Goal: Task Accomplishment & Management: Manage account settings

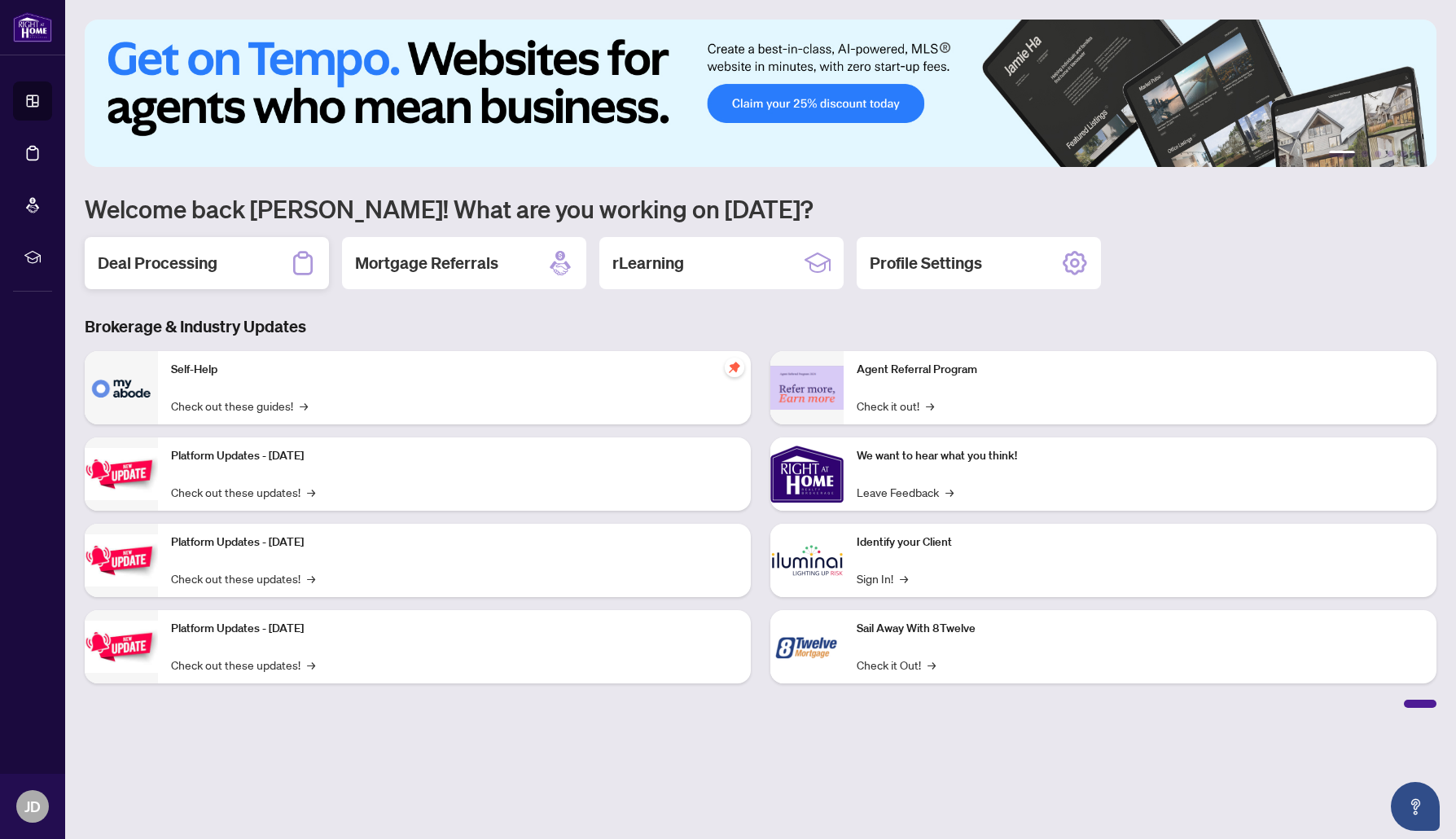
click at [177, 253] on h2 "Deal Processing" at bounding box center [158, 262] width 120 height 23
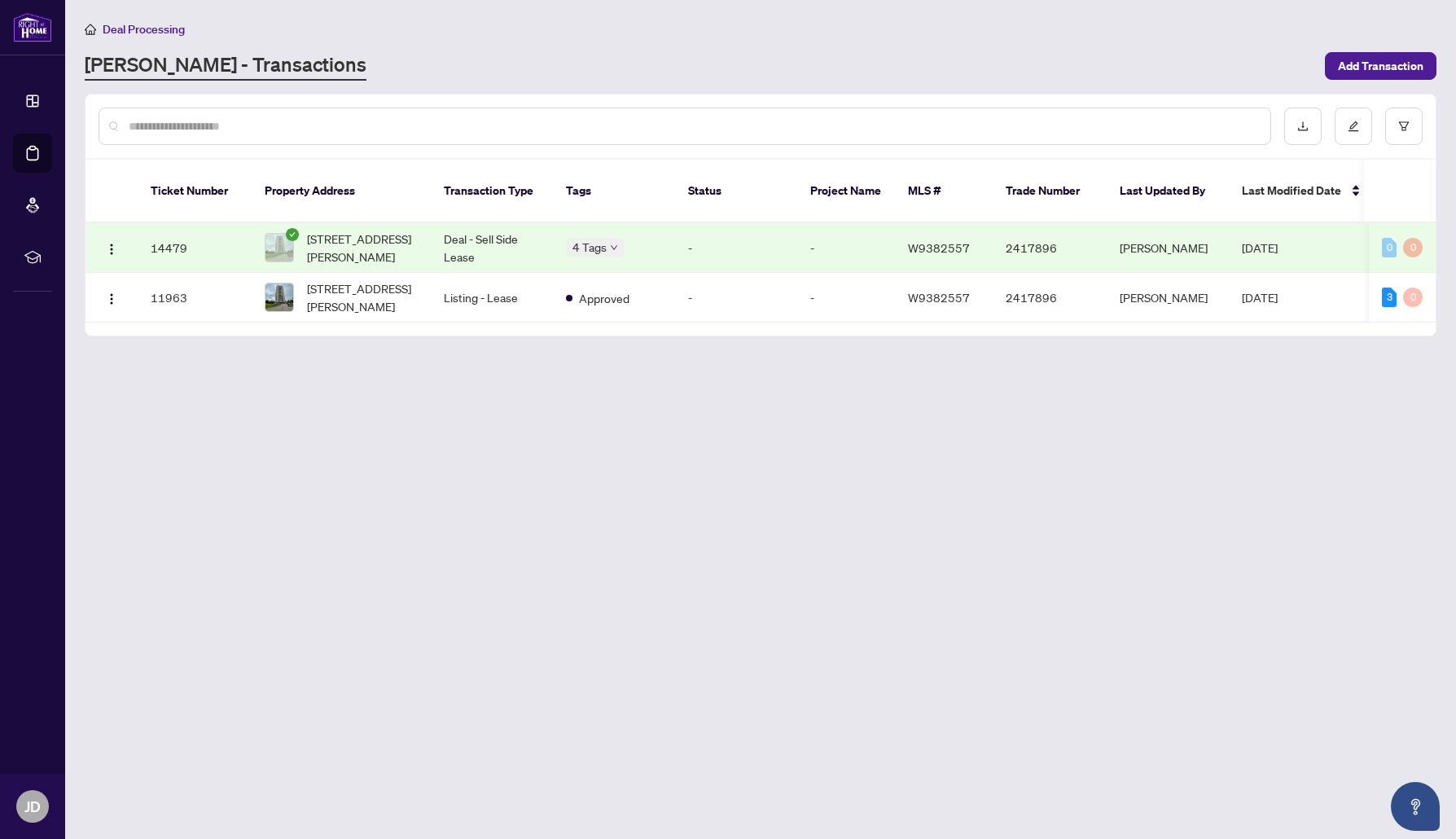
click at [720, 246] on td "-" at bounding box center [736, 248] width 122 height 50
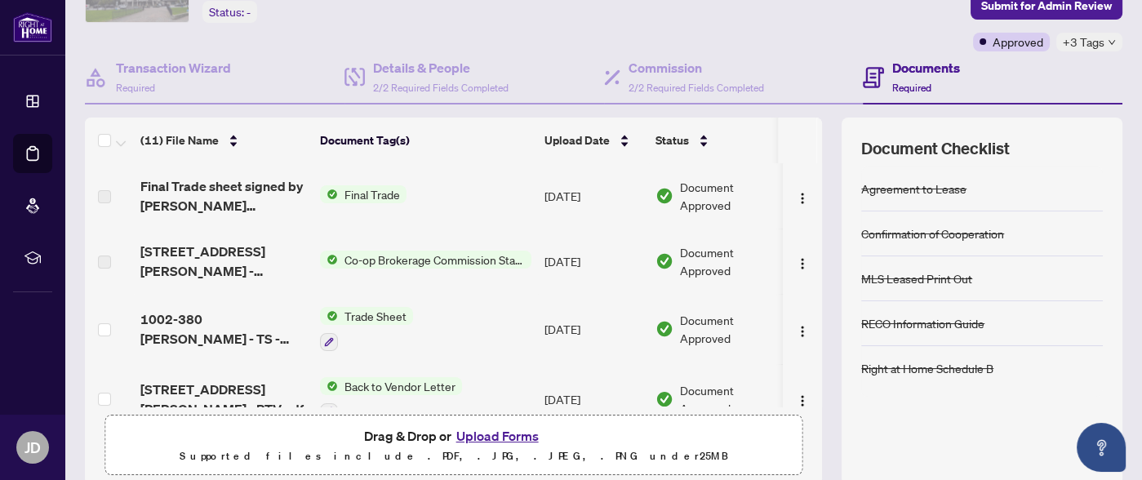
scroll to position [186, 0]
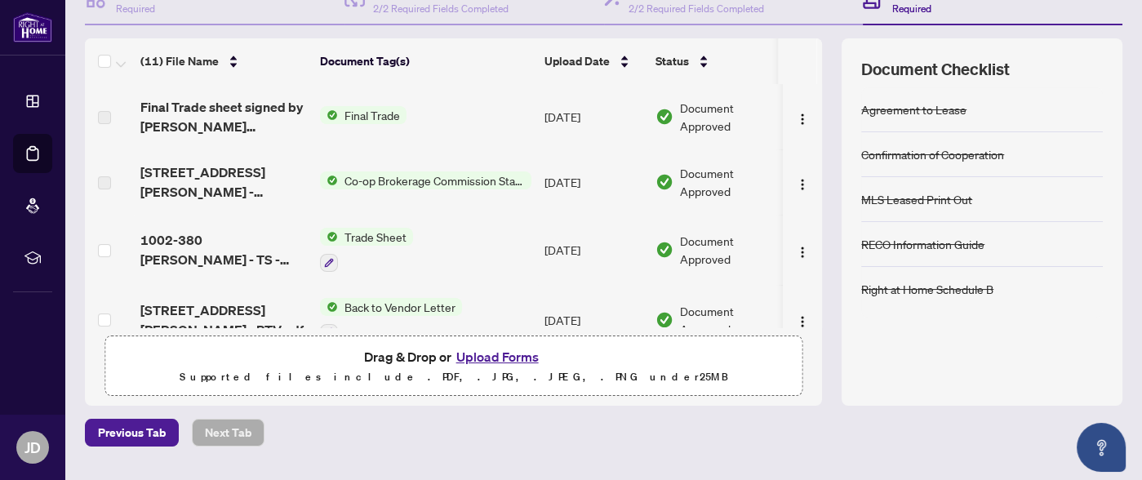
click at [976, 237] on div "RECO Information Guide" at bounding box center [922, 244] width 123 height 18
click at [951, 281] on div "Right at Home Schedule B" at bounding box center [927, 289] width 132 height 18
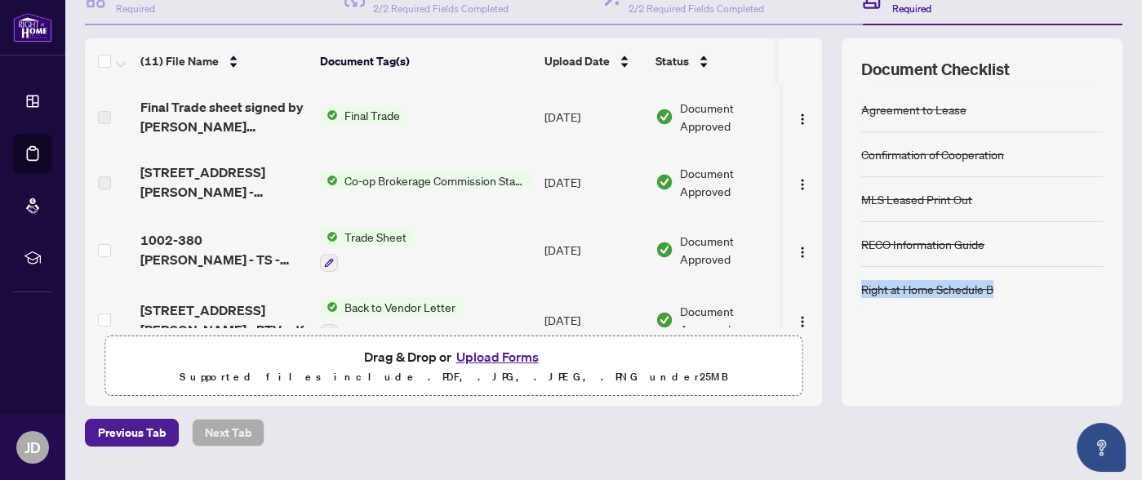
click at [951, 281] on div "Right at Home Schedule B" at bounding box center [927, 289] width 132 height 18
click at [960, 190] on div "MLS Leased Print Out" at bounding box center [916, 199] width 111 height 18
click at [954, 153] on div "Confirmation of Cooperation" at bounding box center [932, 154] width 143 height 18
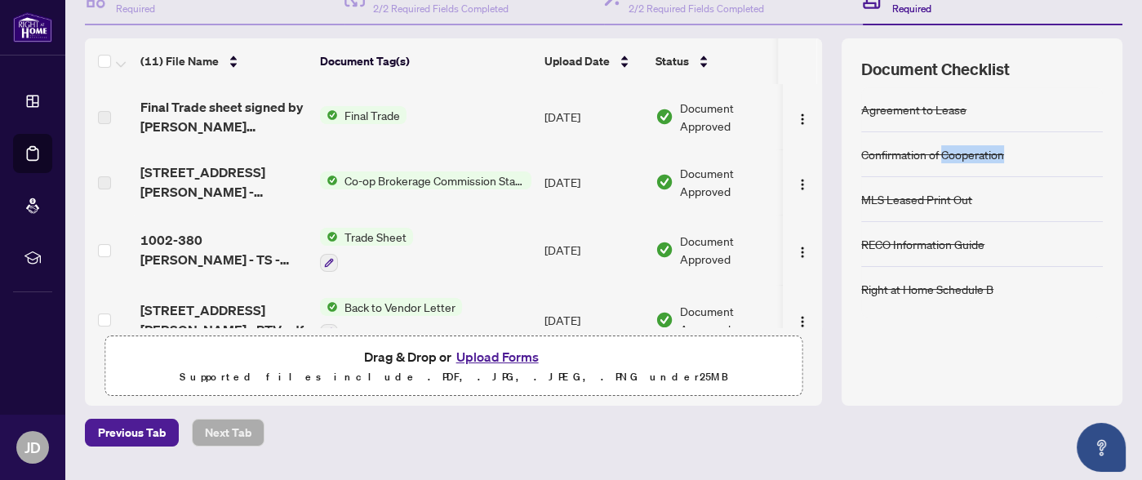
click at [954, 153] on div "Confirmation of Cooperation" at bounding box center [932, 154] width 143 height 18
click at [945, 114] on div "Agreement to Lease" at bounding box center [913, 109] width 105 height 18
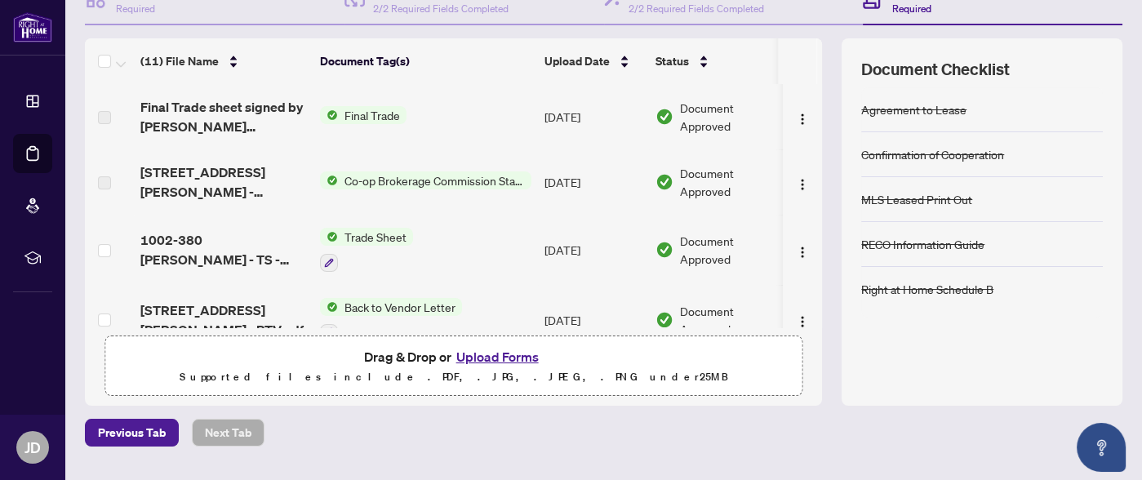
drag, startPoint x: 1014, startPoint y: 178, endPoint x: 977, endPoint y: 226, distance: 60.6
click at [1014, 179] on div "MLS Leased Print Out" at bounding box center [982, 199] width 242 height 45
click at [970, 283] on div "Right at Home Schedule B" at bounding box center [927, 289] width 132 height 18
click at [970, 282] on div "Right at Home Schedule B" at bounding box center [927, 289] width 132 height 18
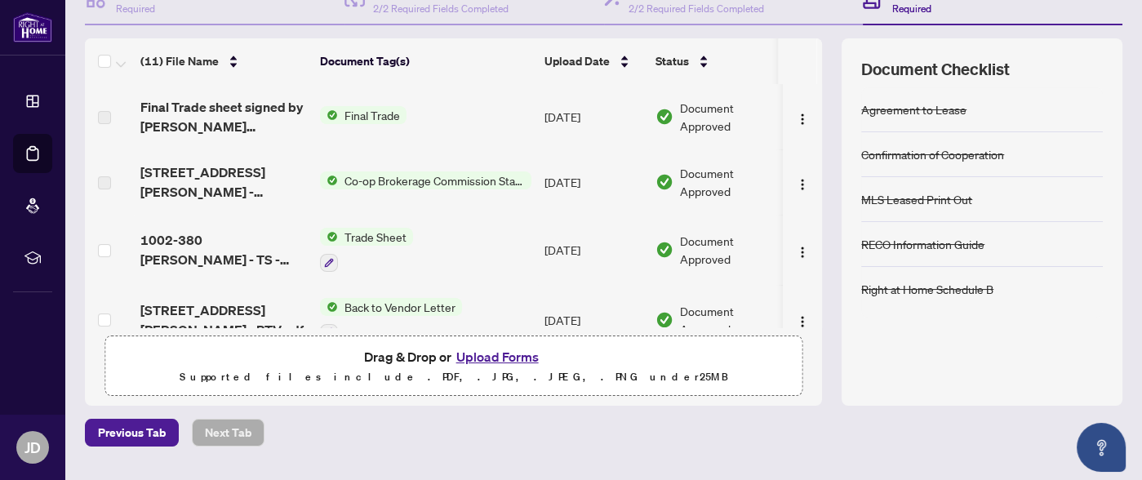
click at [970, 238] on div "RECO Information Guide" at bounding box center [922, 244] width 123 height 18
copy div "RECO Information Guide"
click at [901, 327] on div "Agreement to Lease Confirmation of Cooperation MLS Leased Print Out RECO Inform…" at bounding box center [982, 236] width 242 height 299
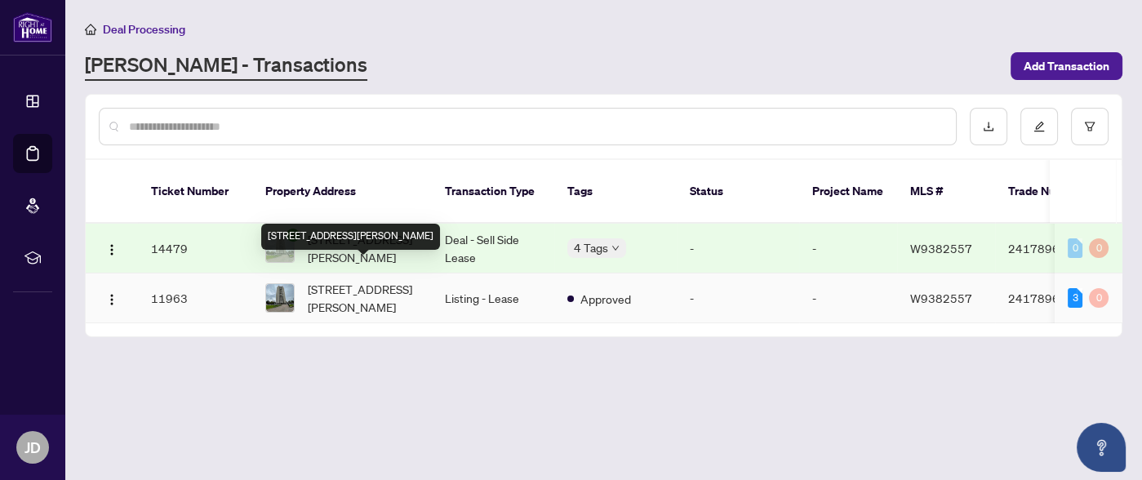
click at [376, 280] on span "[STREET_ADDRESS][PERSON_NAME]" at bounding box center [363, 298] width 111 height 36
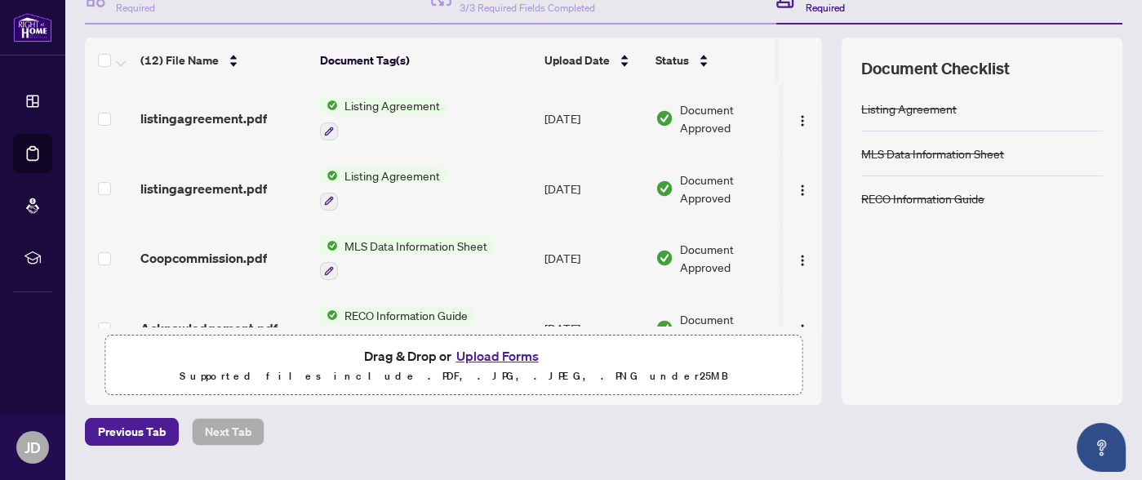
scroll to position [178, 0]
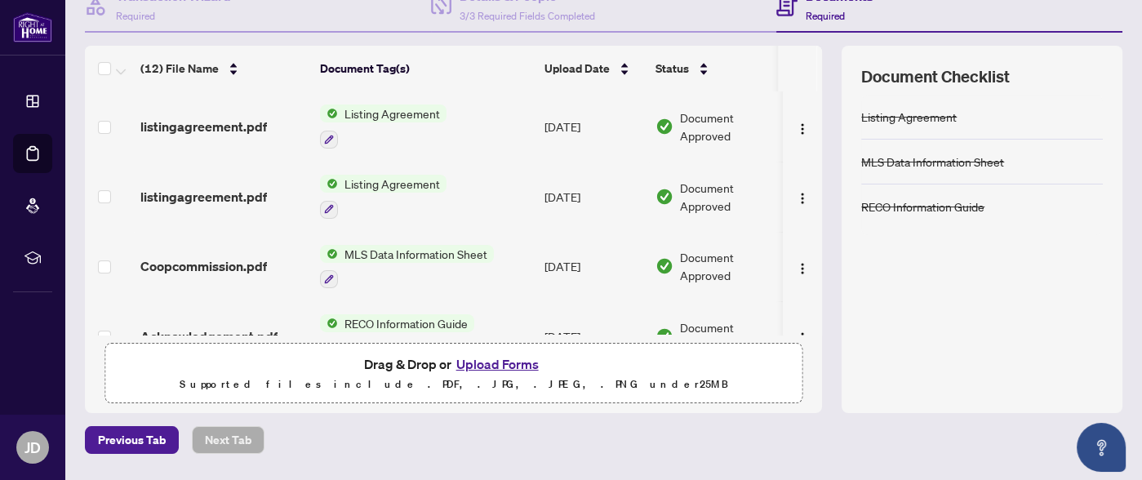
click at [945, 198] on div "RECO Information Guide" at bounding box center [922, 207] width 123 height 18
click at [1006, 213] on div "RECO Information Guide" at bounding box center [982, 206] width 242 height 44
click at [968, 166] on div "MLS Data Information Sheet" at bounding box center [932, 162] width 143 height 18
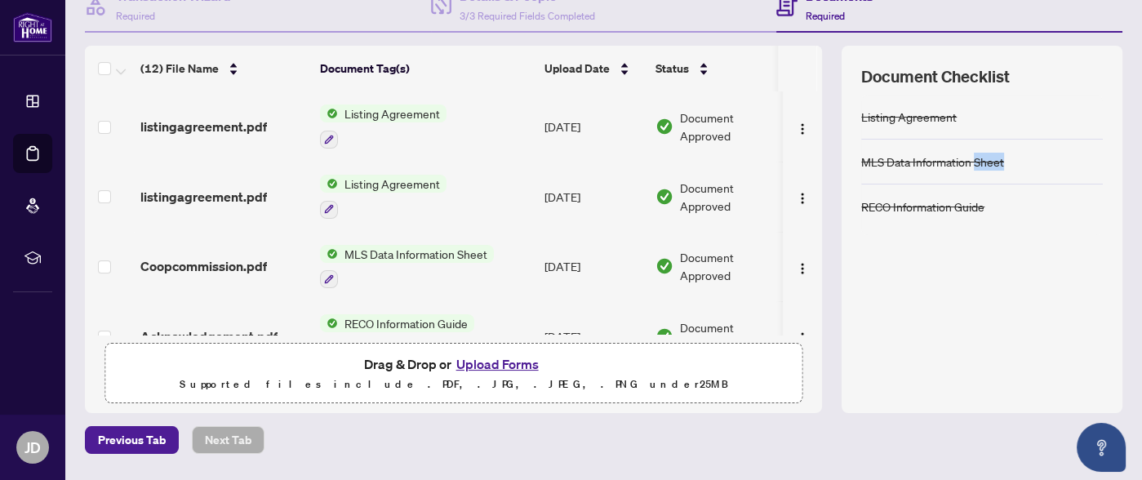
click at [968, 166] on div "MLS Data Information Sheet" at bounding box center [932, 162] width 143 height 18
click at [975, 160] on div "MLS Data Information Sheet" at bounding box center [932, 162] width 143 height 18
click at [893, 114] on div "Listing Agreement" at bounding box center [909, 117] width 96 height 18
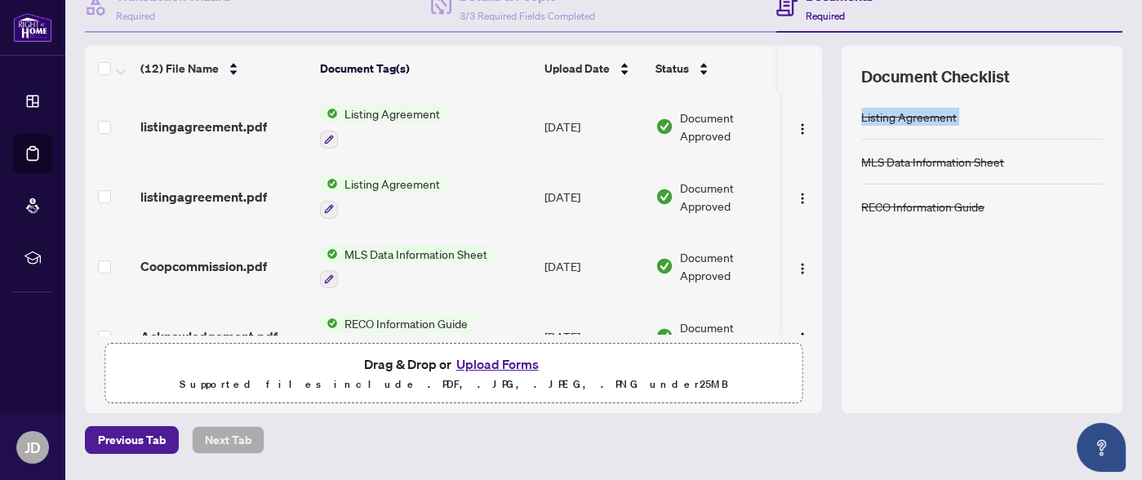
click at [893, 114] on div "Listing Agreement" at bounding box center [909, 117] width 96 height 18
click at [982, 148] on div "MLS Data Information Sheet" at bounding box center [982, 162] width 242 height 45
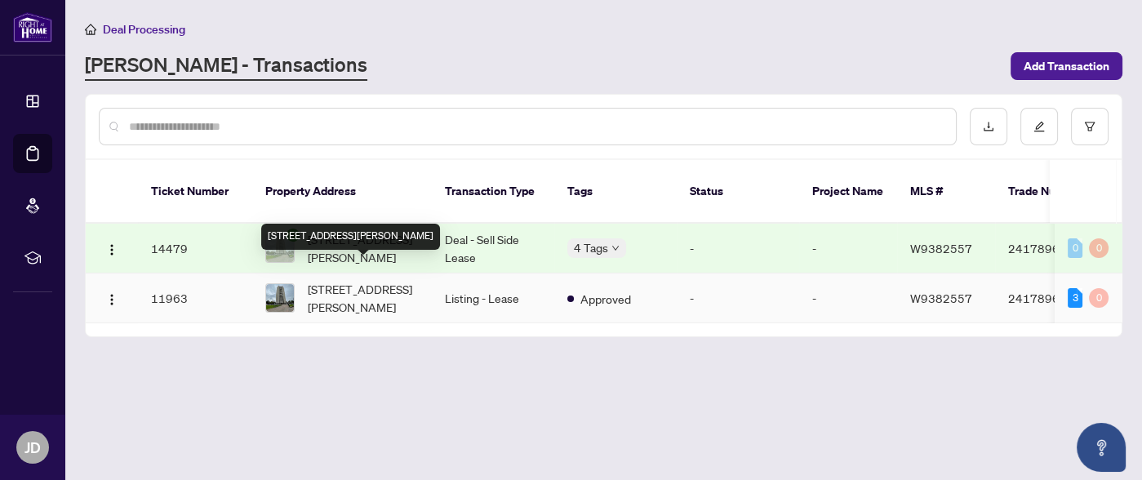
click at [403, 287] on span "[STREET_ADDRESS][PERSON_NAME]" at bounding box center [363, 298] width 111 height 36
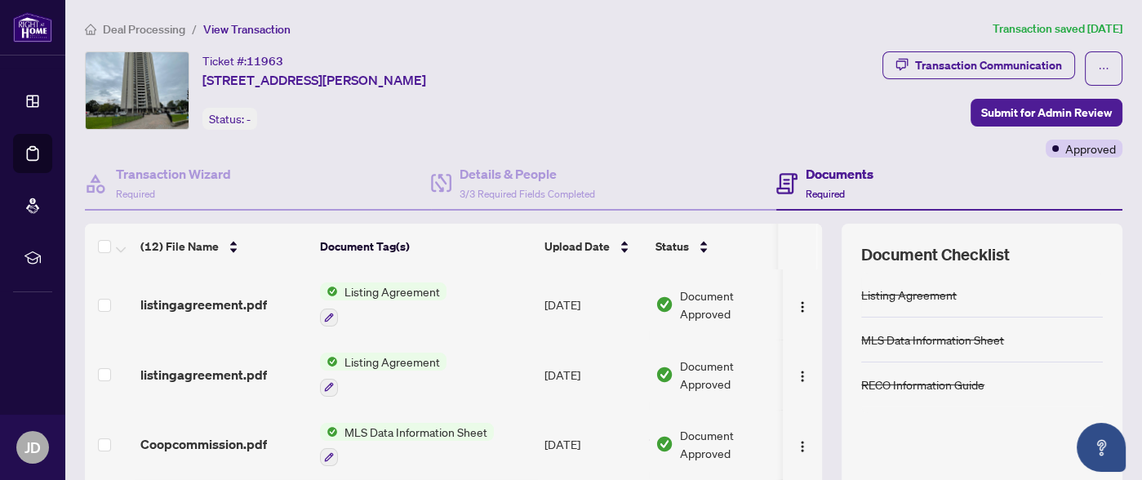
click at [781, 119] on div "Ticket #: 11963 [STREET_ADDRESS][PERSON_NAME] Status: -" at bounding box center [480, 90] width 791 height 78
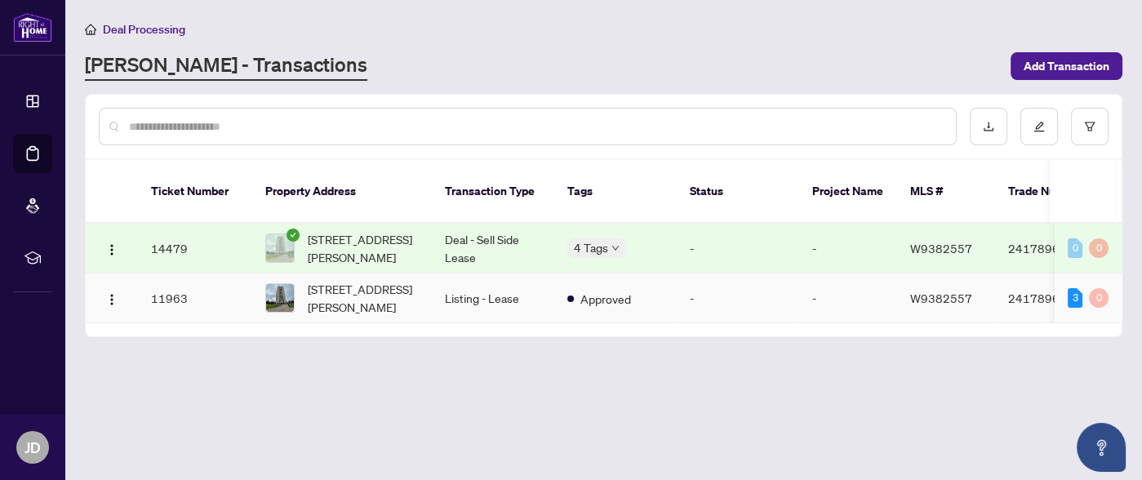
click at [403, 280] on span "[STREET_ADDRESS][PERSON_NAME]" at bounding box center [363, 298] width 111 height 36
